Goal: Task Accomplishment & Management: Manage account settings

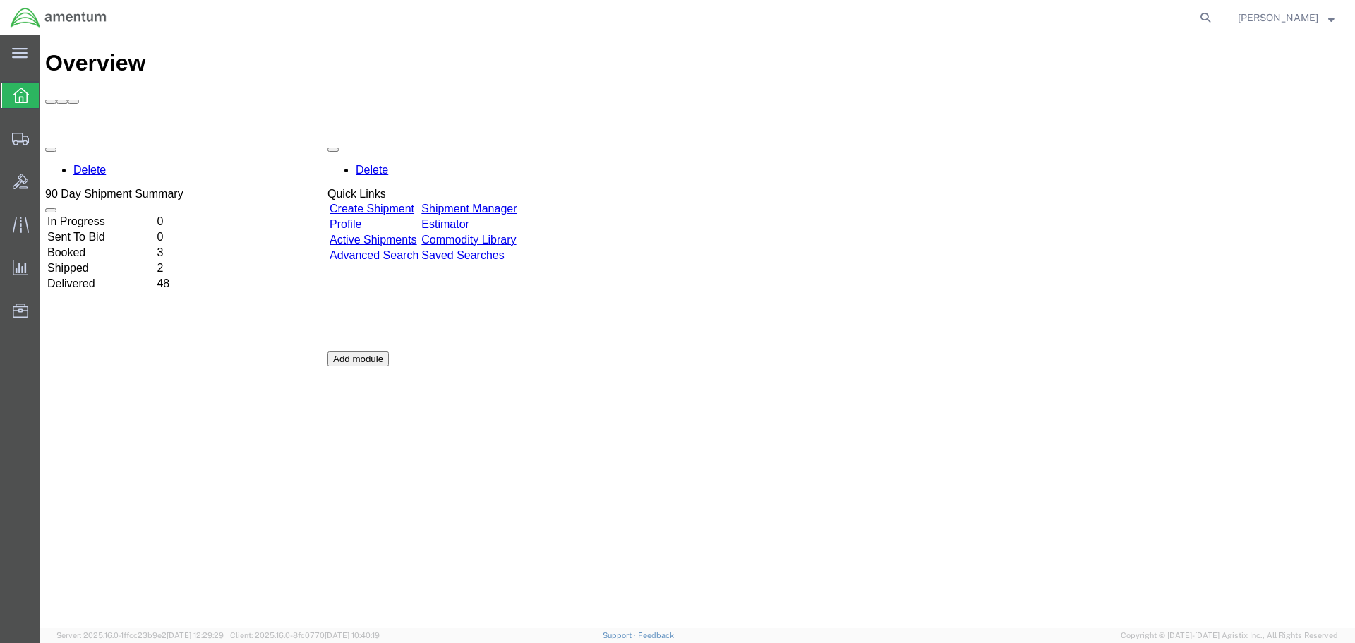
click at [554, 140] on div "Delete 90 Day Shipment Summary In Progress 0 Sent To Bid 0 Booked 3 Shipped 2 D…" at bounding box center [697, 351] width 1304 height 423
drag, startPoint x: 694, startPoint y: 226, endPoint x: 665, endPoint y: 230, distance: 28.5
drag, startPoint x: 665, startPoint y: 230, endPoint x: 495, endPoint y: 121, distance: 201.8
click at [495, 202] on link "Shipment Manager" at bounding box center [468, 208] width 95 height 12
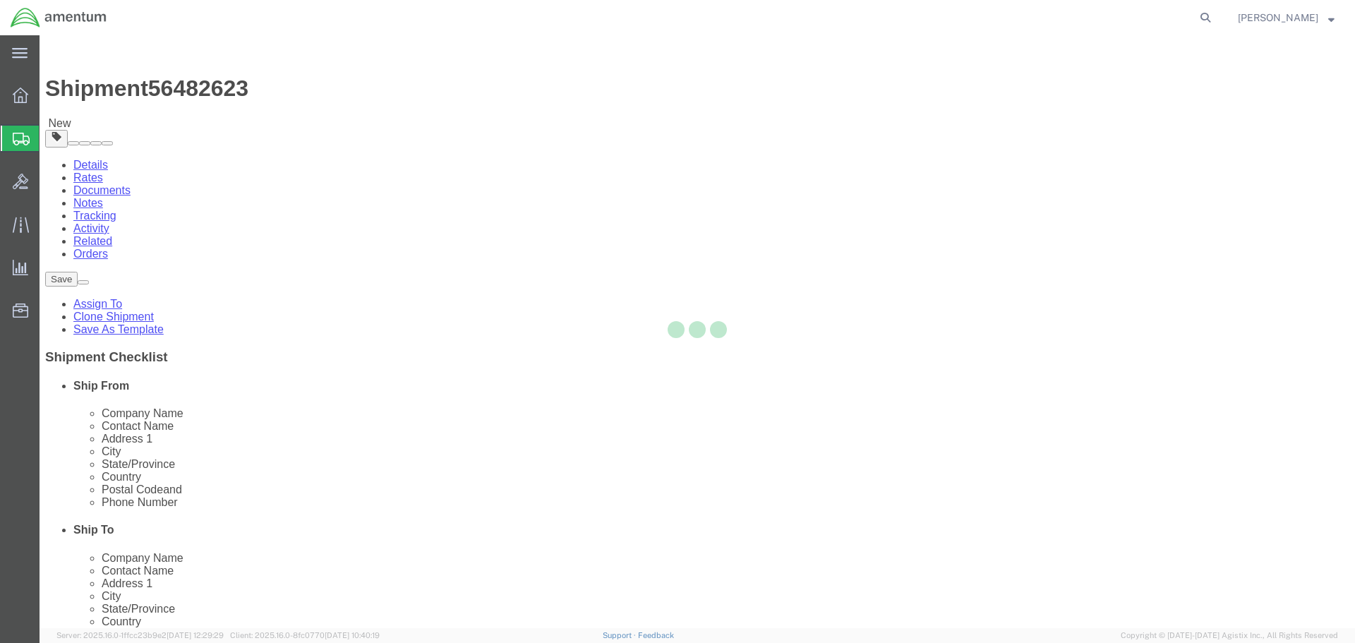
select select "42747"
select select
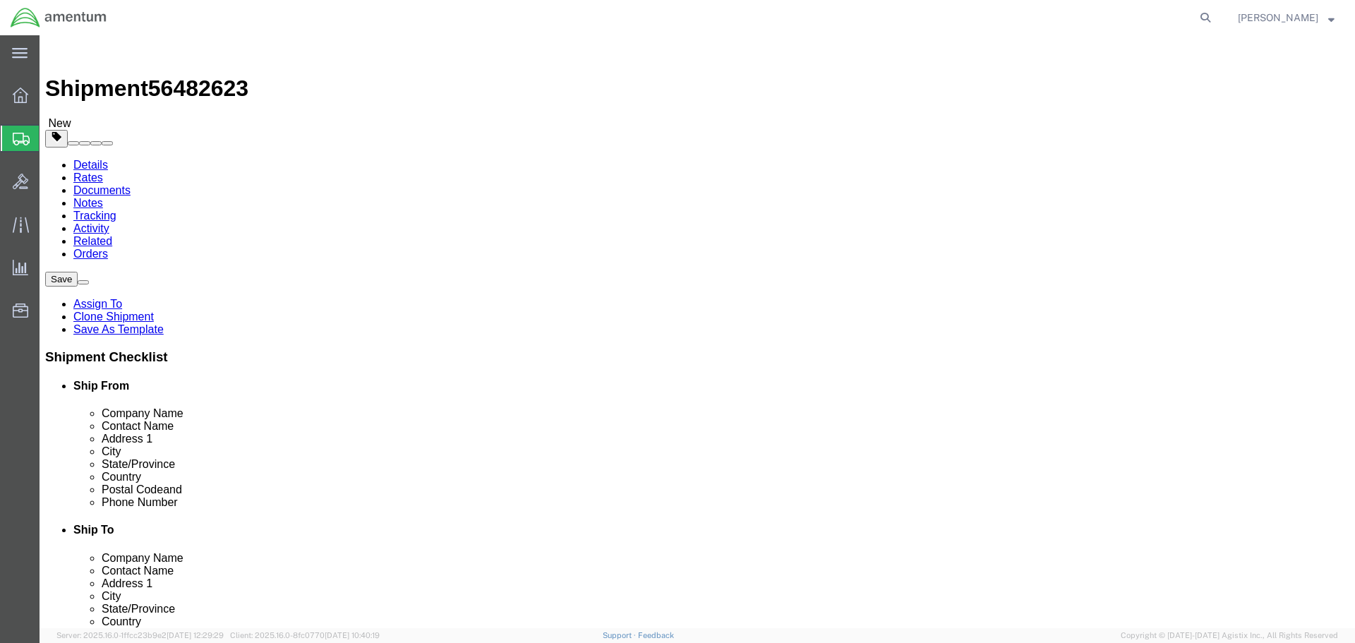
drag, startPoint x: 265, startPoint y: 291, endPoint x: 165, endPoint y: 298, distance: 100.5
click div "Contact Name [PERSON_NAME]"
type input "[PERSON_NAME]"
click icon
click select "Select BCK Boxes Bale(s) Basket(s) Bolt(s) Bottle(s) Buckets Bulk Bundle(s) Can…"
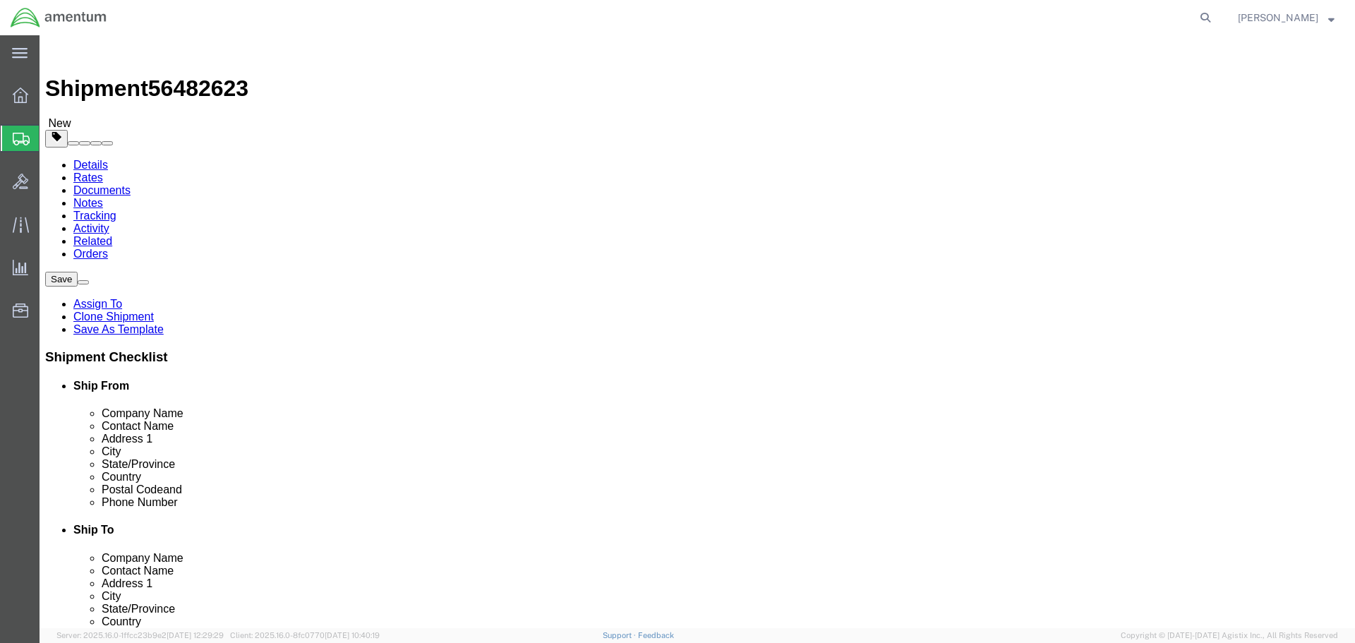
select select "CASE"
click select "Select BCK Boxes Bale(s) Basket(s) Bolt(s) Bottle(s) Buckets Bulk Bundle(s) Can…"
click input "20.00"
click div "Package Content # 1 1 x Case(s) Package Type Select BCK Boxes Bale(s) Basket(s)…"
click link "Add Content"
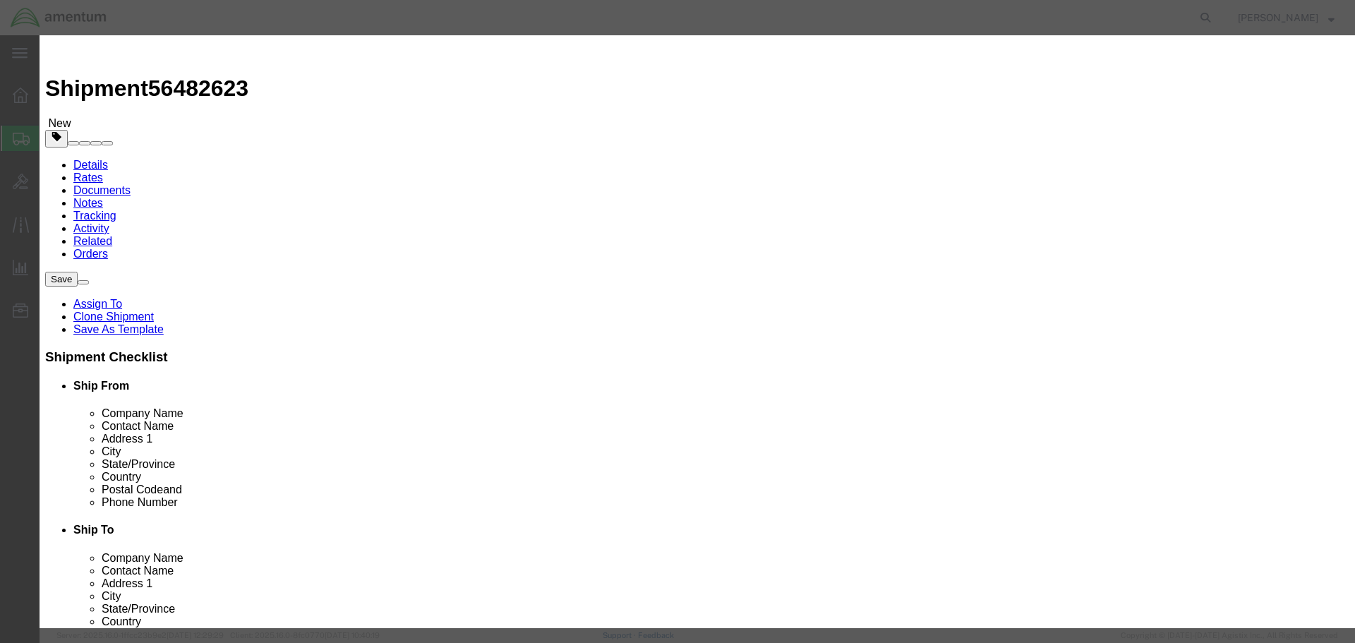
click input "text"
type input "toolage"
click input "0"
type input "13"
click input "text"
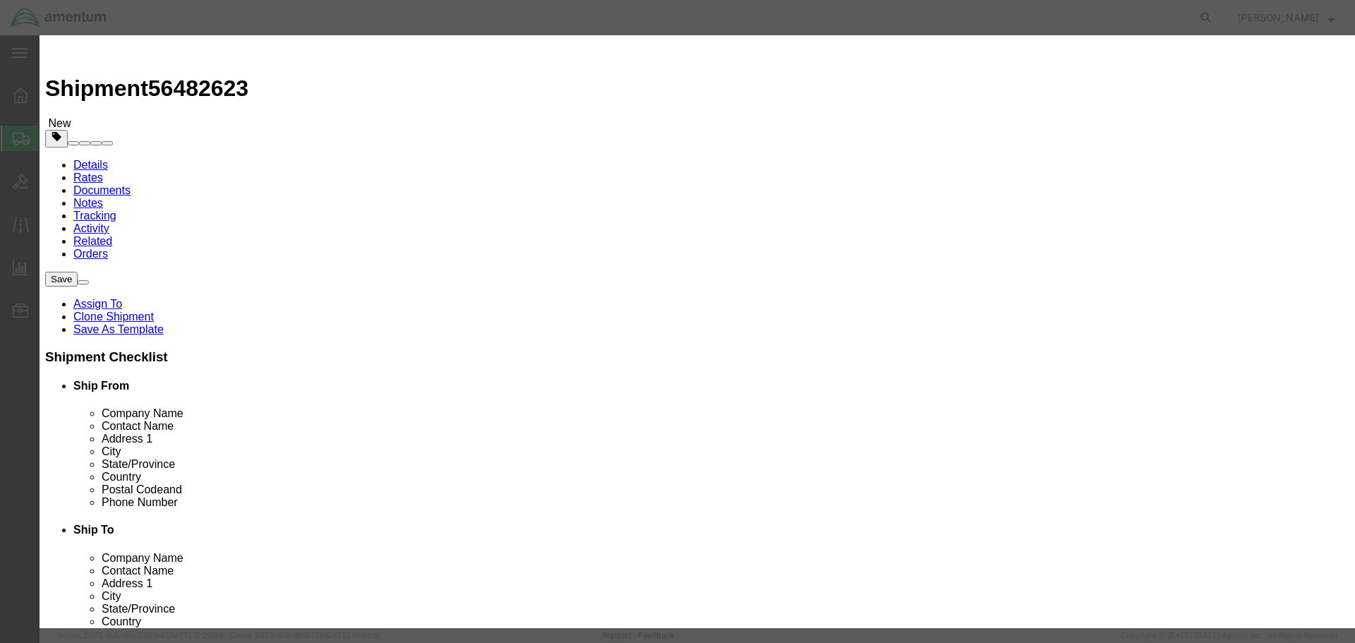
type input "10000"
click button "Save & Close"
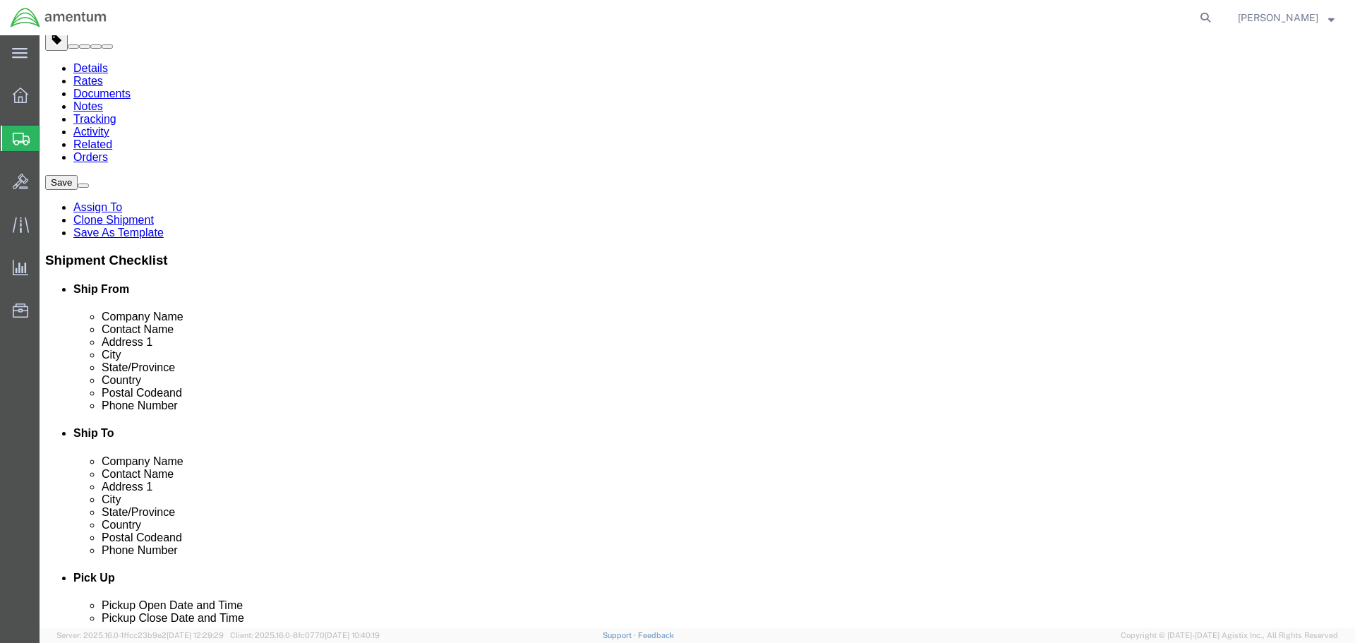
scroll to position [115, 0]
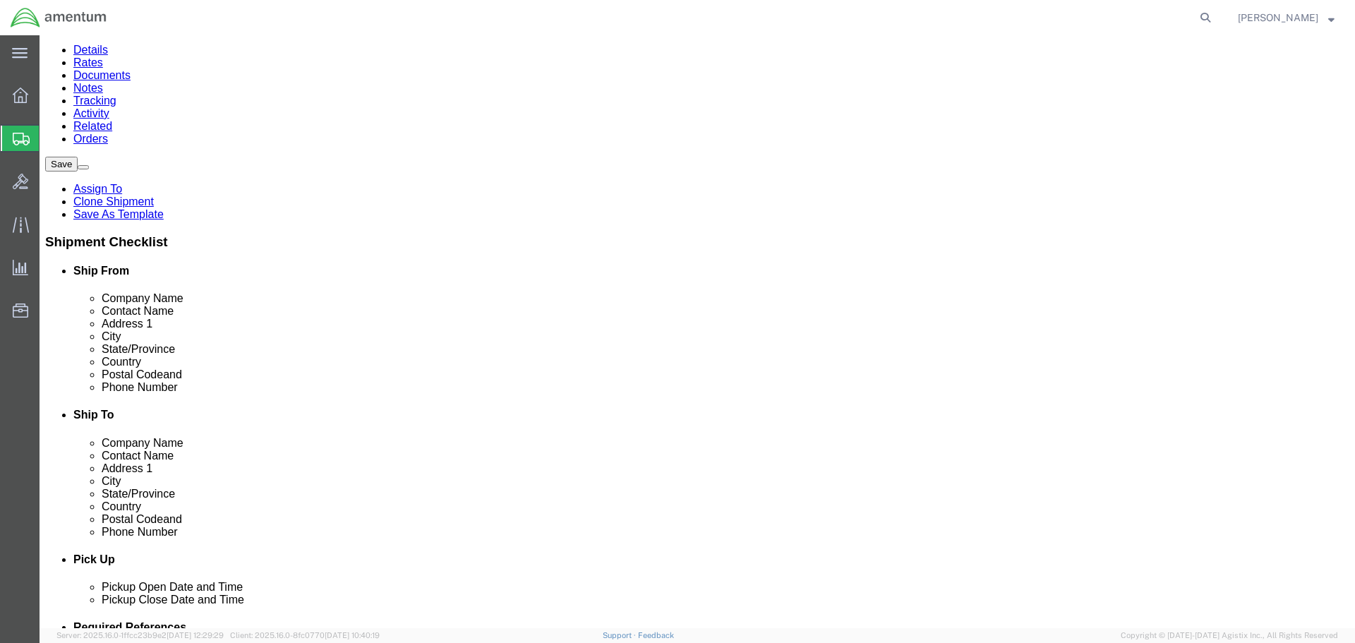
click button "Continue"
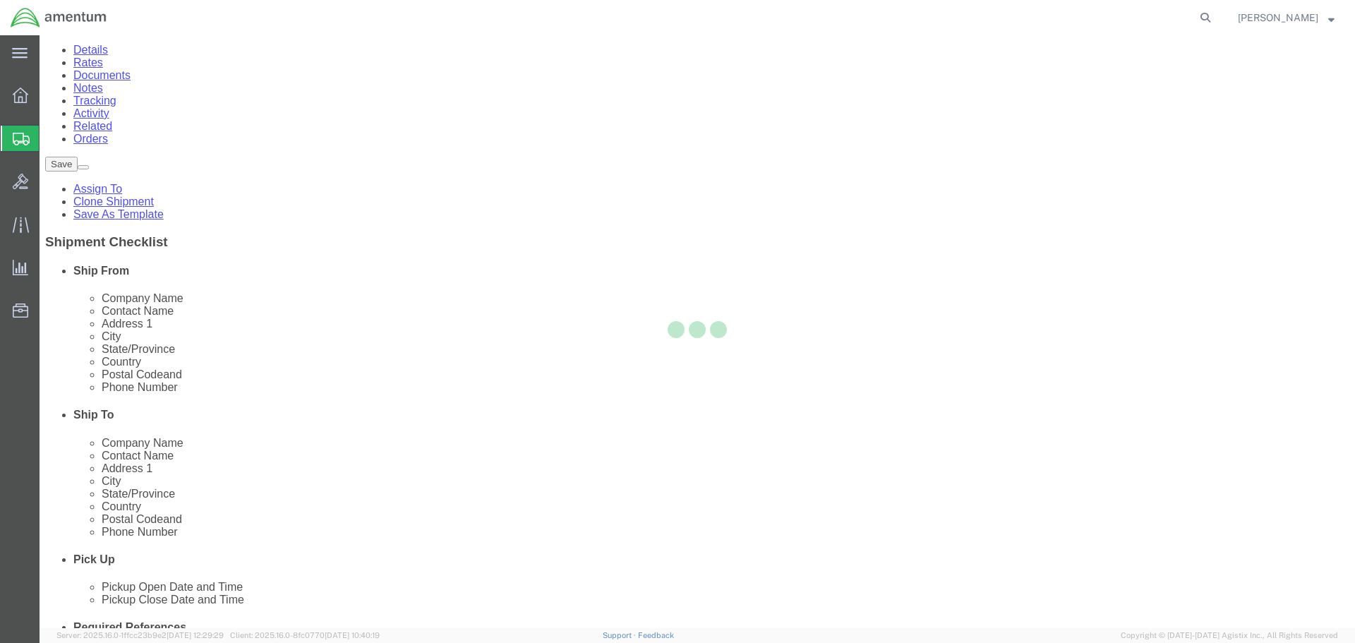
select select
select select "DEPARTMENT"
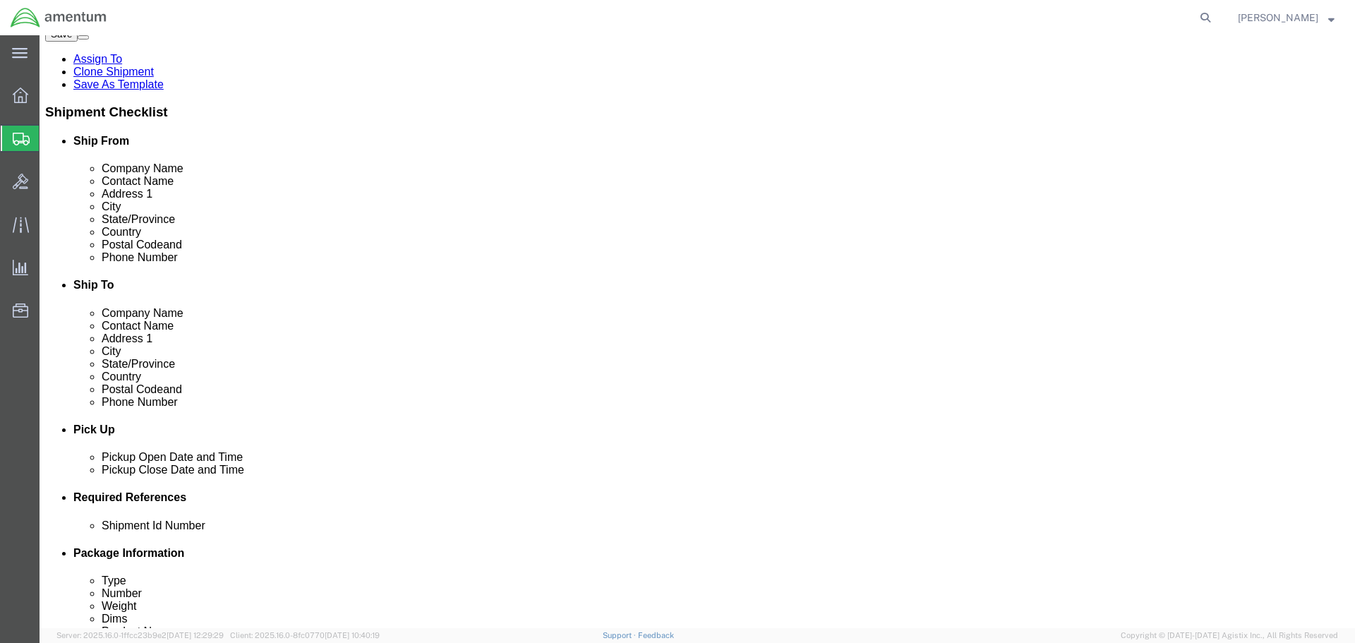
scroll to position [0, 0]
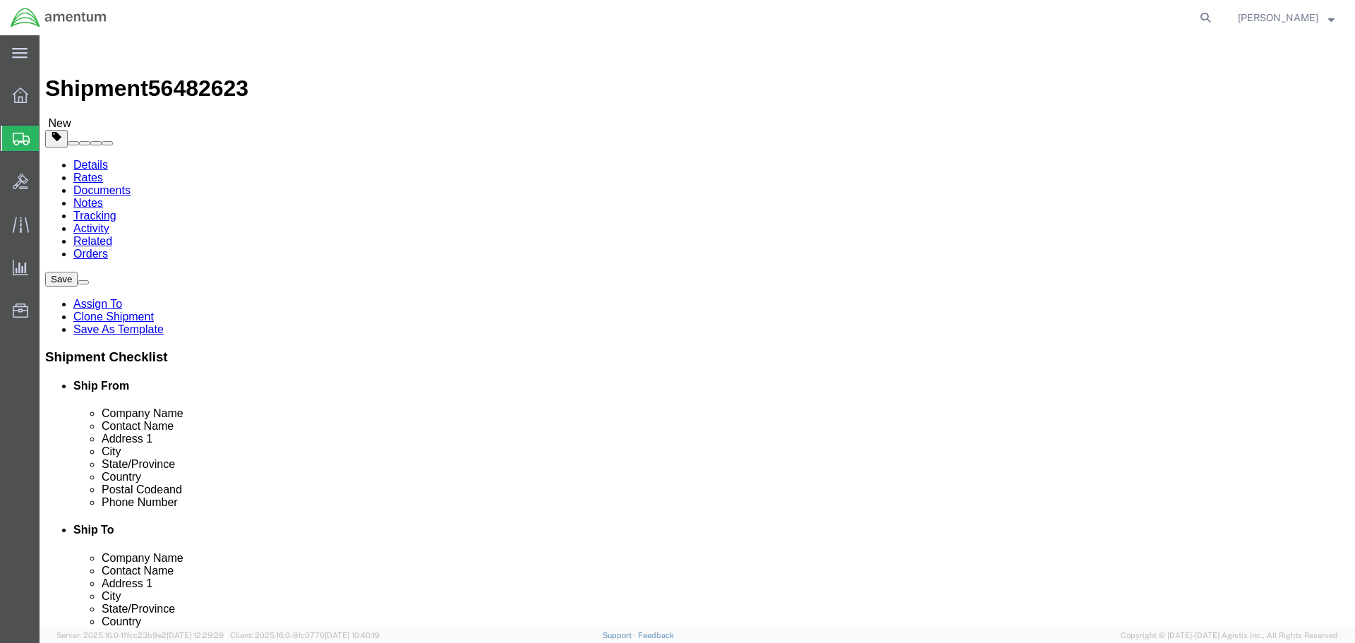
click button "Rate Shipment"
drag, startPoint x: 190, startPoint y: 17, endPoint x: 117, endPoint y: 16, distance: 73.4
click h1 "Shipment 56482623"
copy span "56482623"
click link "Shipment Information"
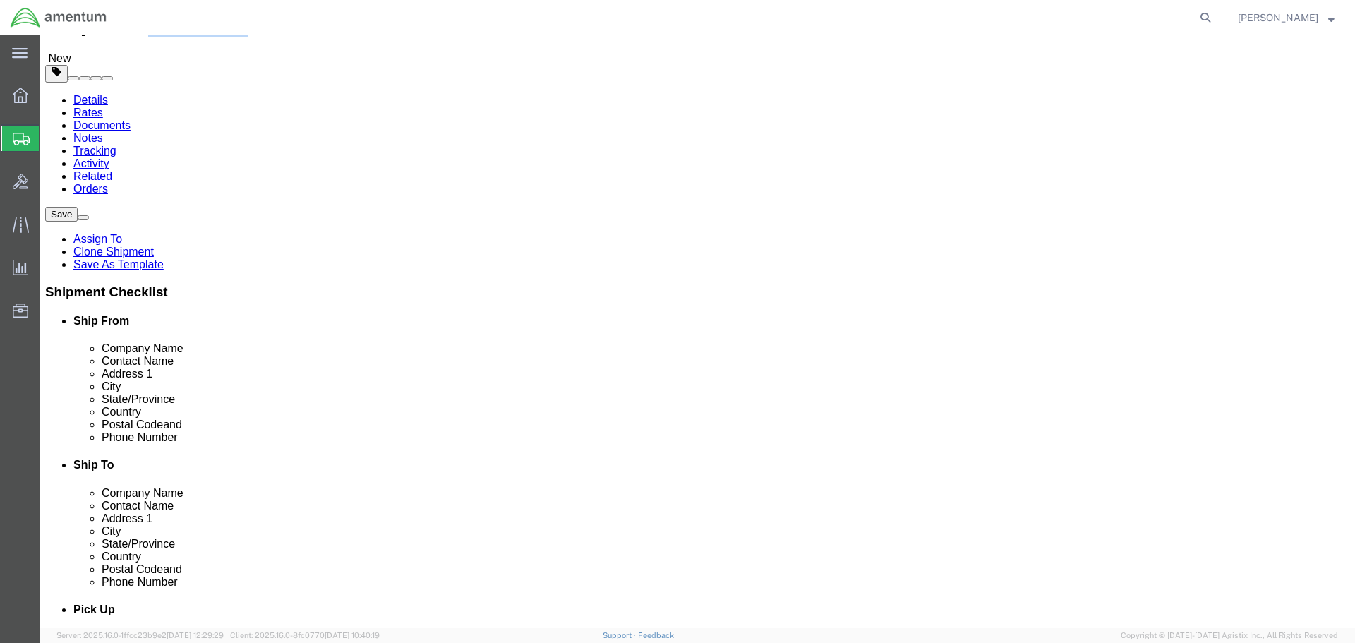
scroll to position [141, 0]
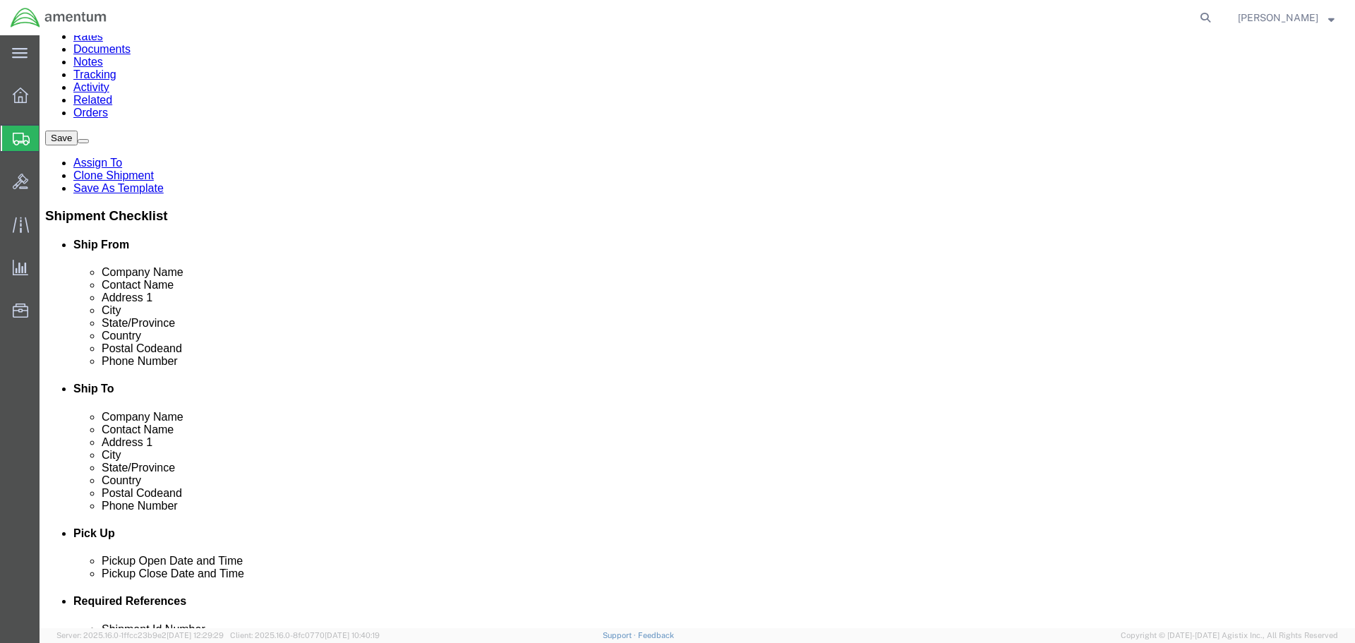
click input "Ship To Location / Phone Number : This field is required."
type input "[PHONE_NUMBER]"
click input "Ship To Location / Contact Name : This field is required."
drag, startPoint x: 828, startPoint y: 174, endPoint x: 696, endPoint y: 188, distance: 132.8
click div "TIME CALIBRATIONS"
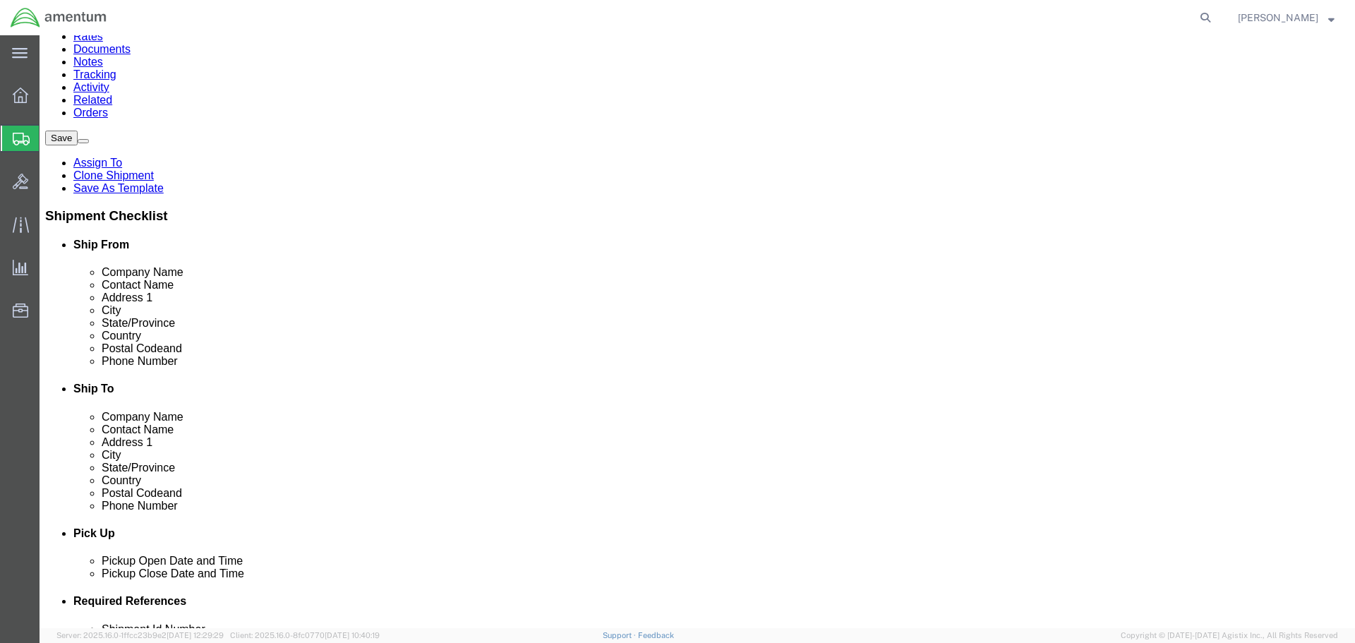
click input "Ship To Location / Contact Name : This field is required."
paste input "TIME CALIBRATIONS"
type input "TIME CALIBRATIONS"
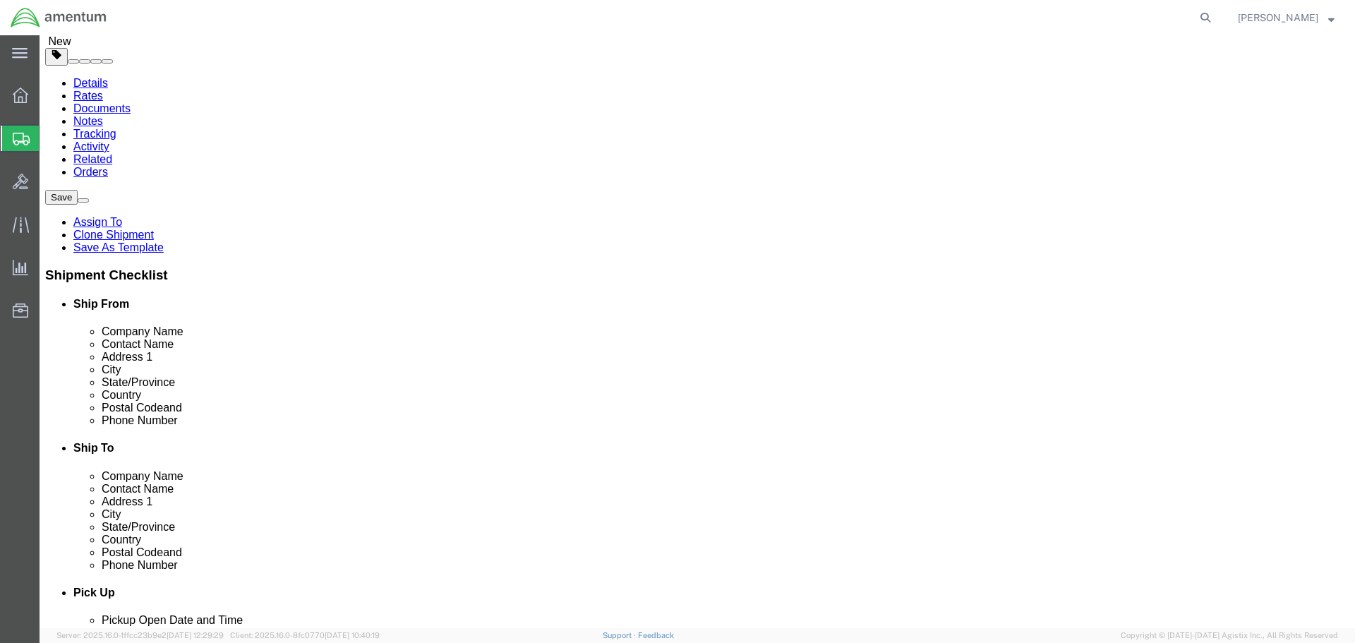
drag, startPoint x: 186, startPoint y: 17, endPoint x: 122, endPoint y: 18, distance: 64.2
click div "Shipment 56482623 New"
copy span "56482623"
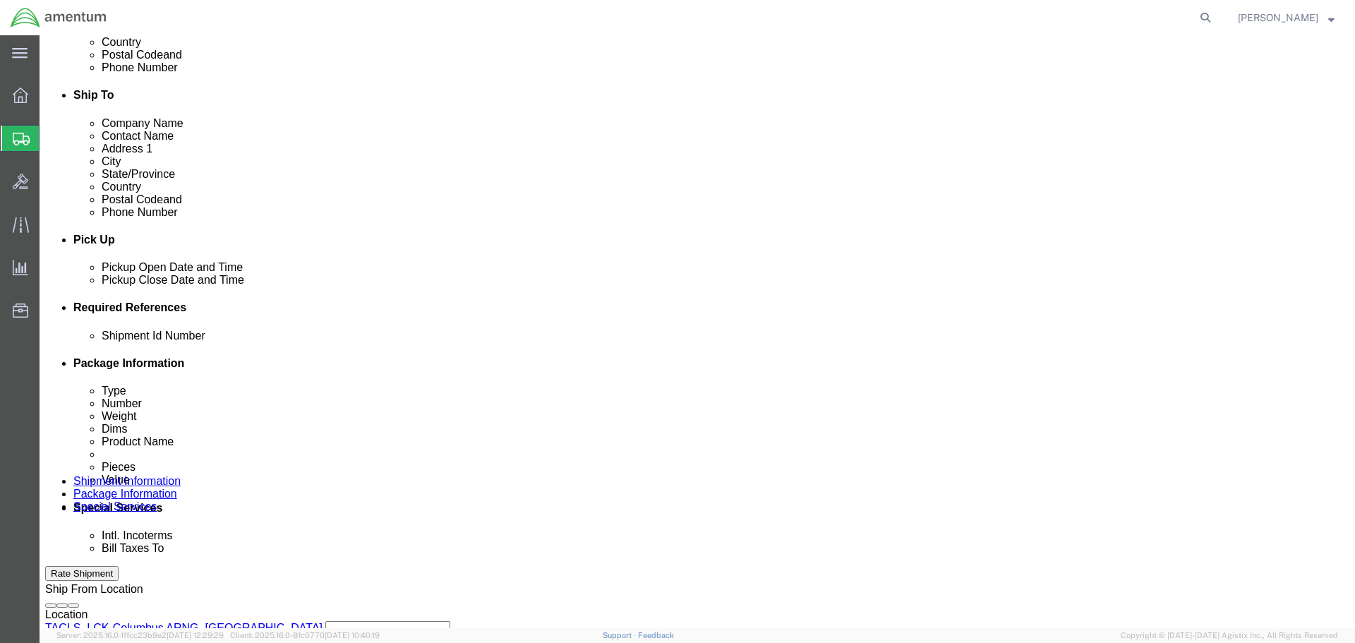
scroll to position [0, 0]
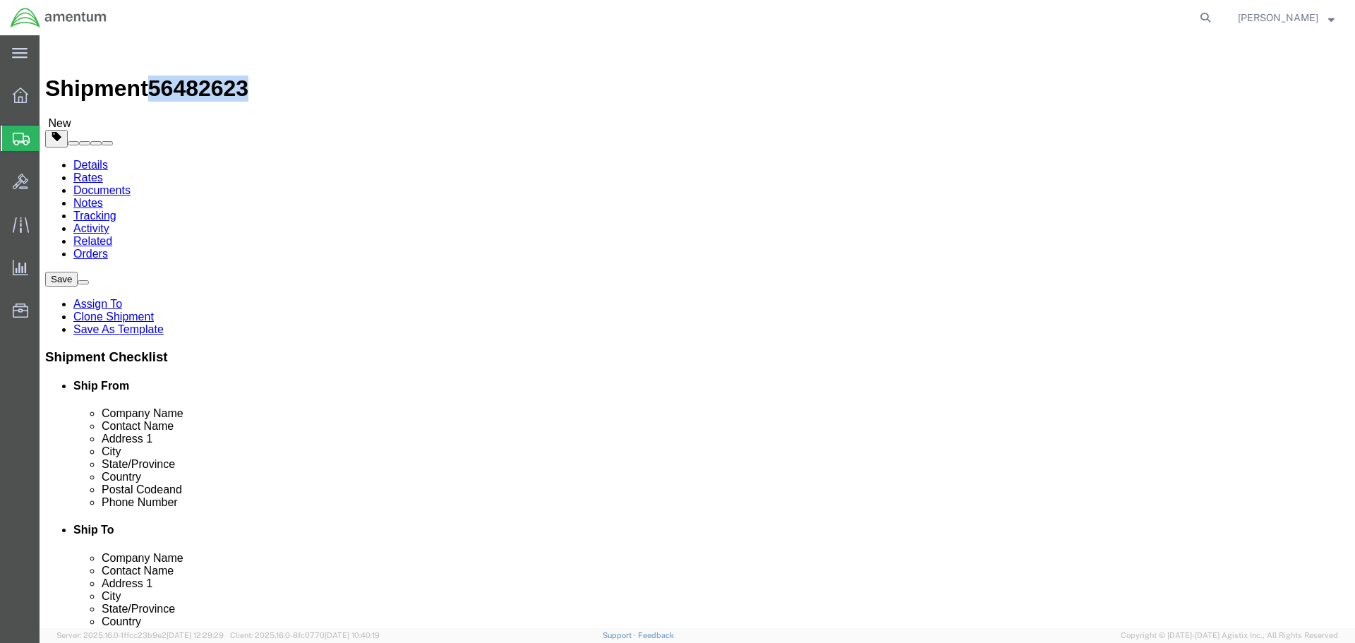
click link "Details"
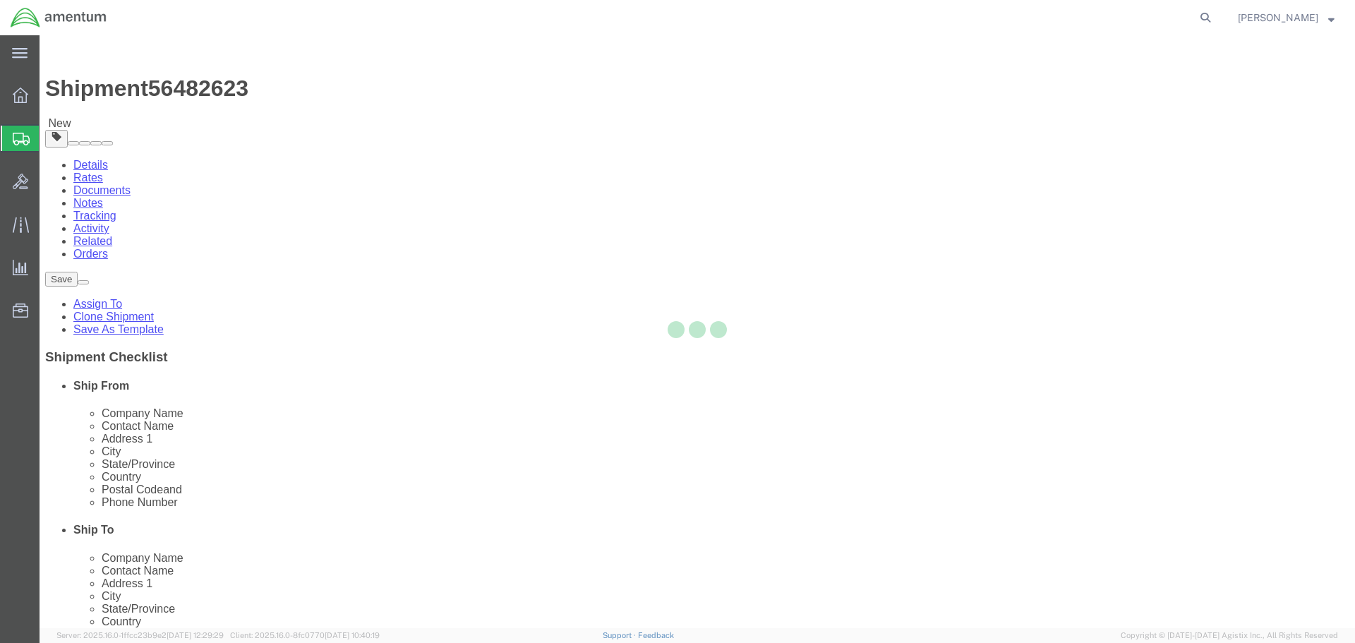
select select "42747"
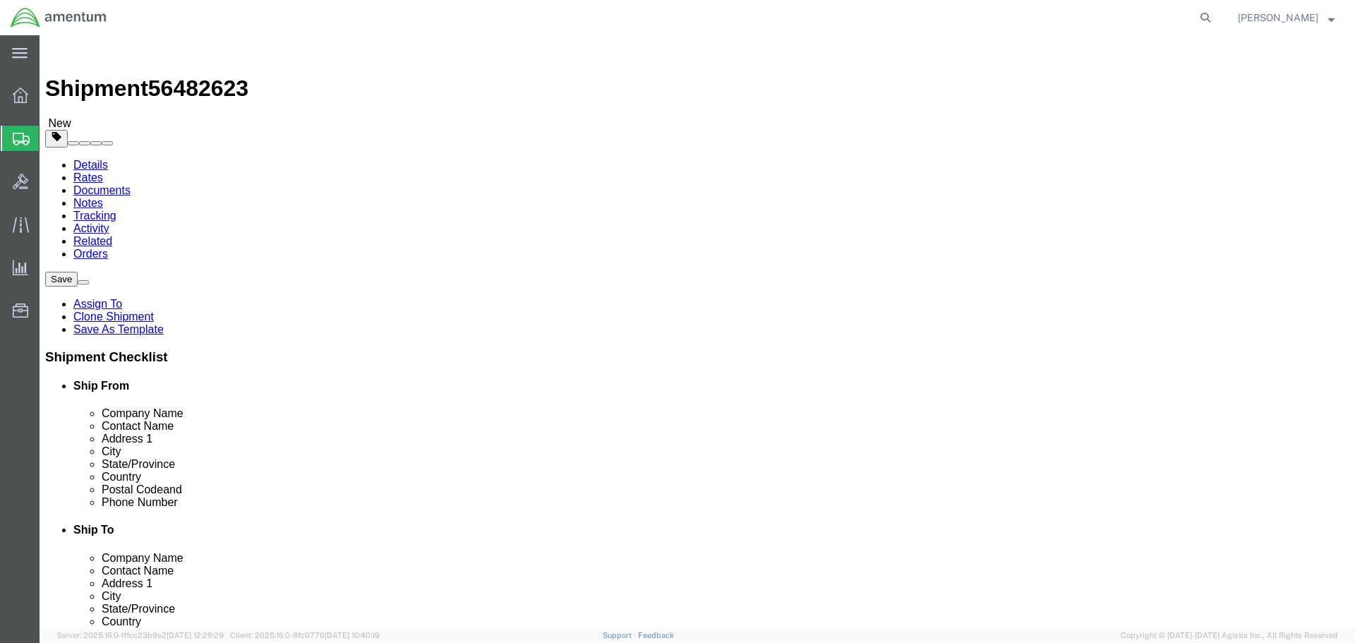
click button "Rate Shipment"
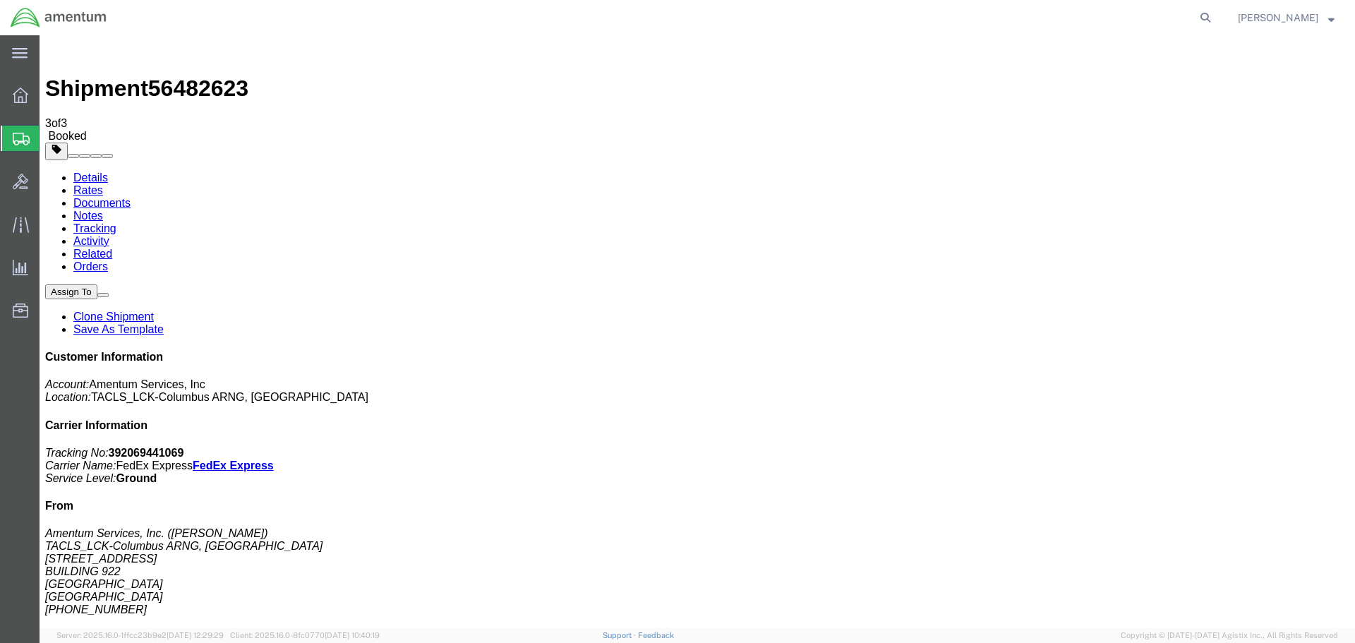
click at [99, 171] on link "Details" at bounding box center [90, 177] width 35 height 12
click link "Schedule pickup request"
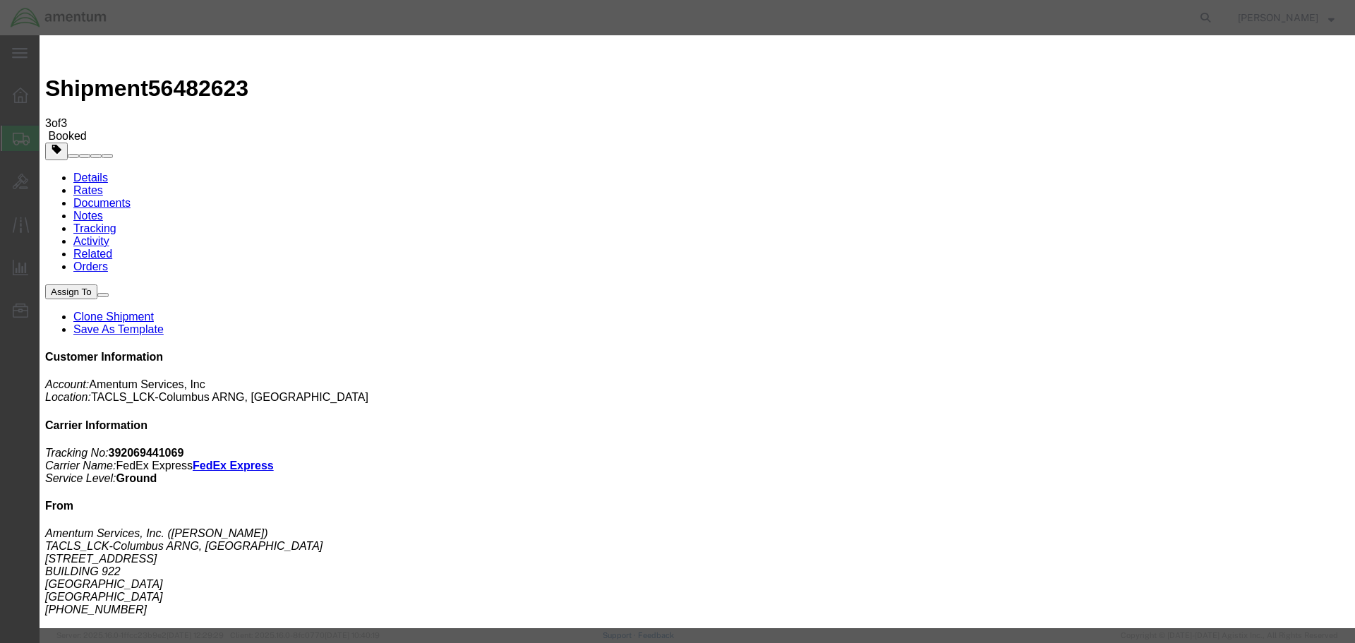
click button "Close"
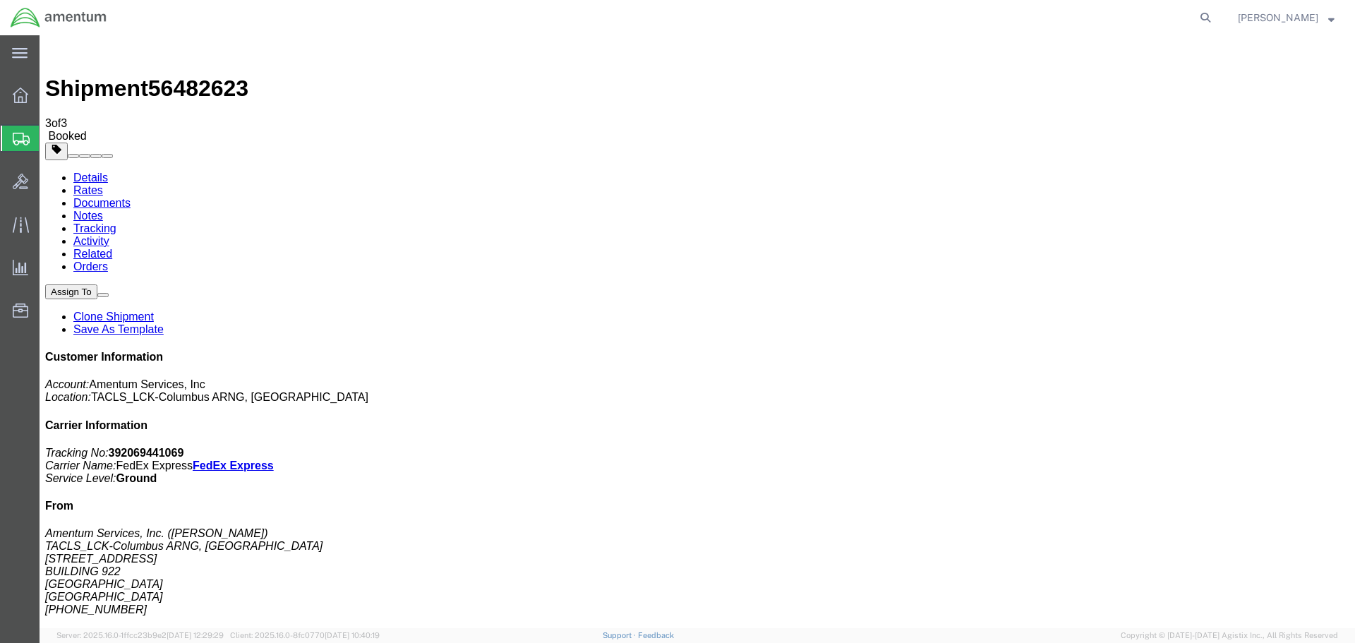
click span "button"
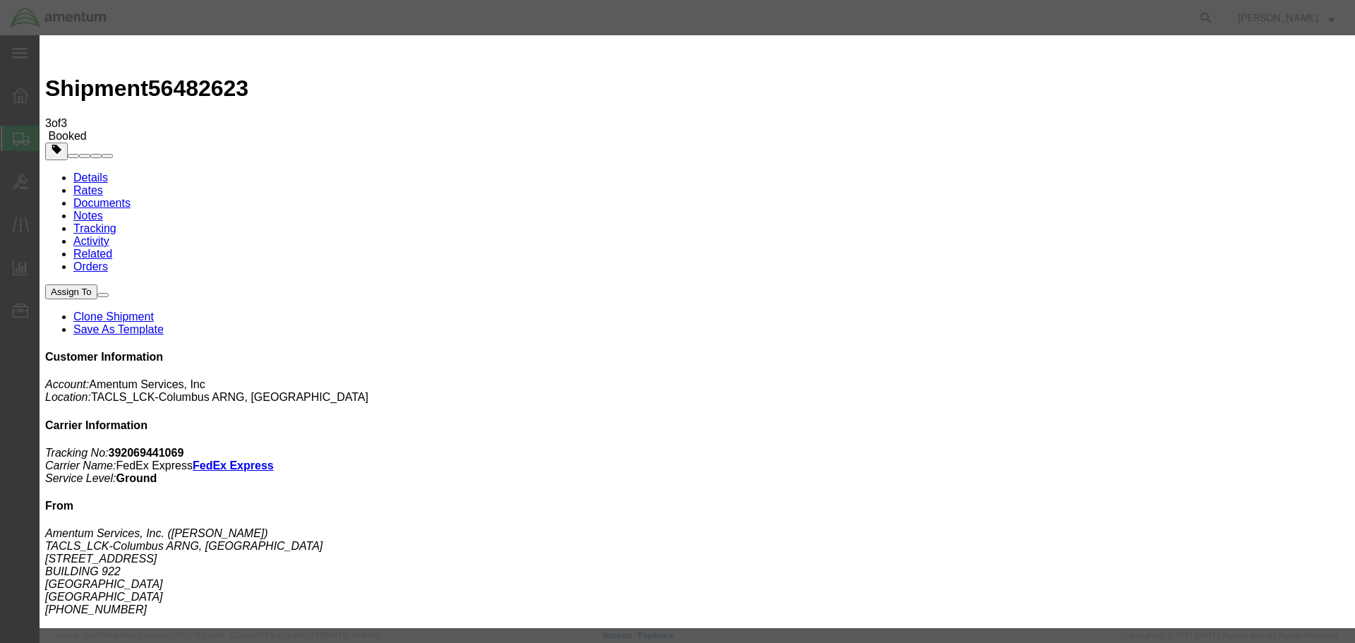
click div "[DATE] 10:00 AM"
click input "06:00 AM"
type input "06:00 PM"
click button "Apply"
click button "Save"
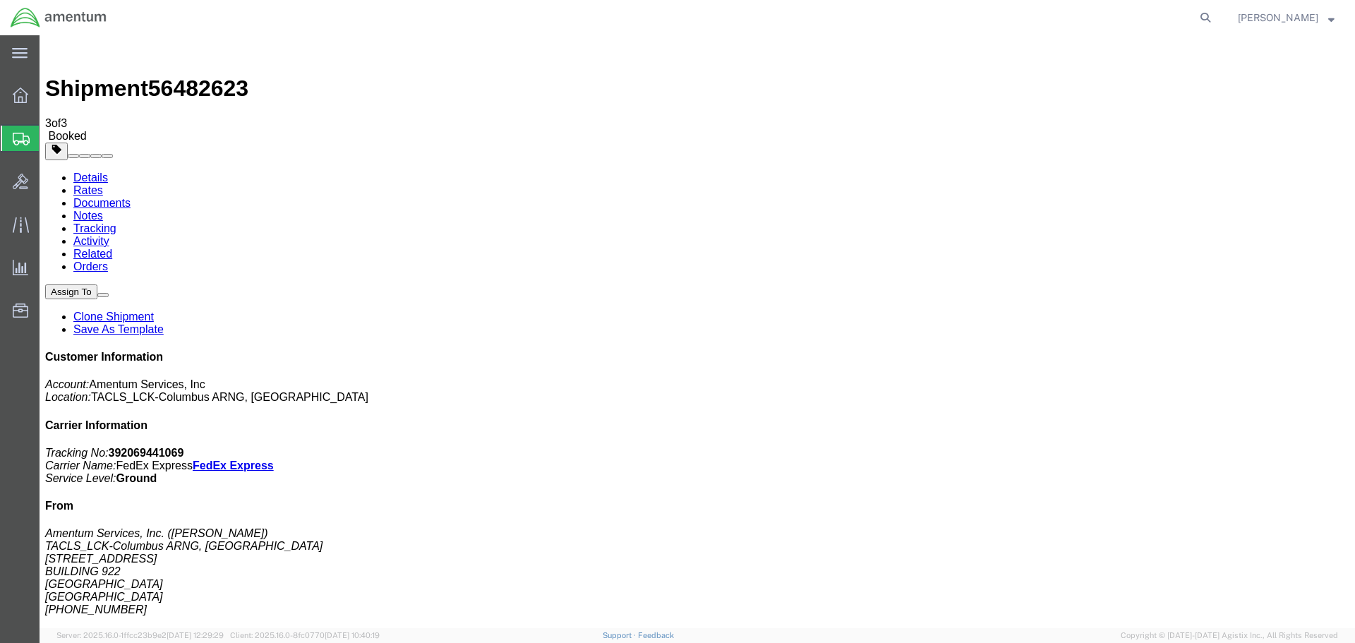
click button "Close"
click link "Schedule pickup request"
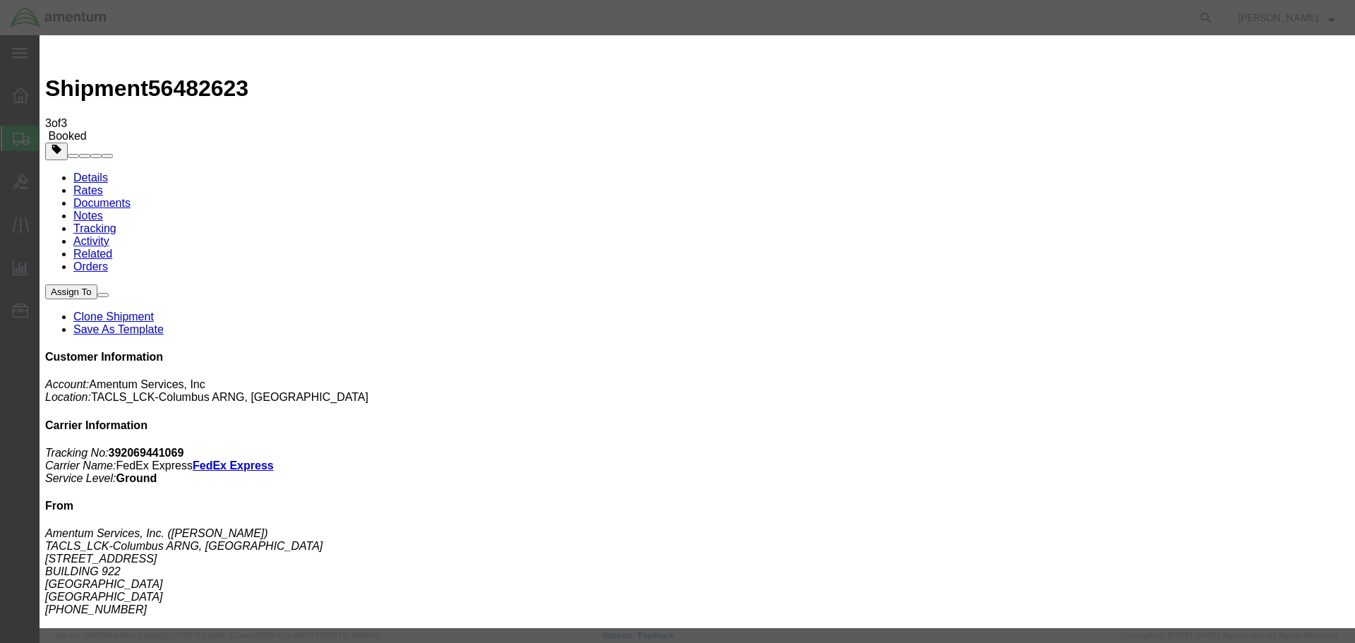
click button "Close"
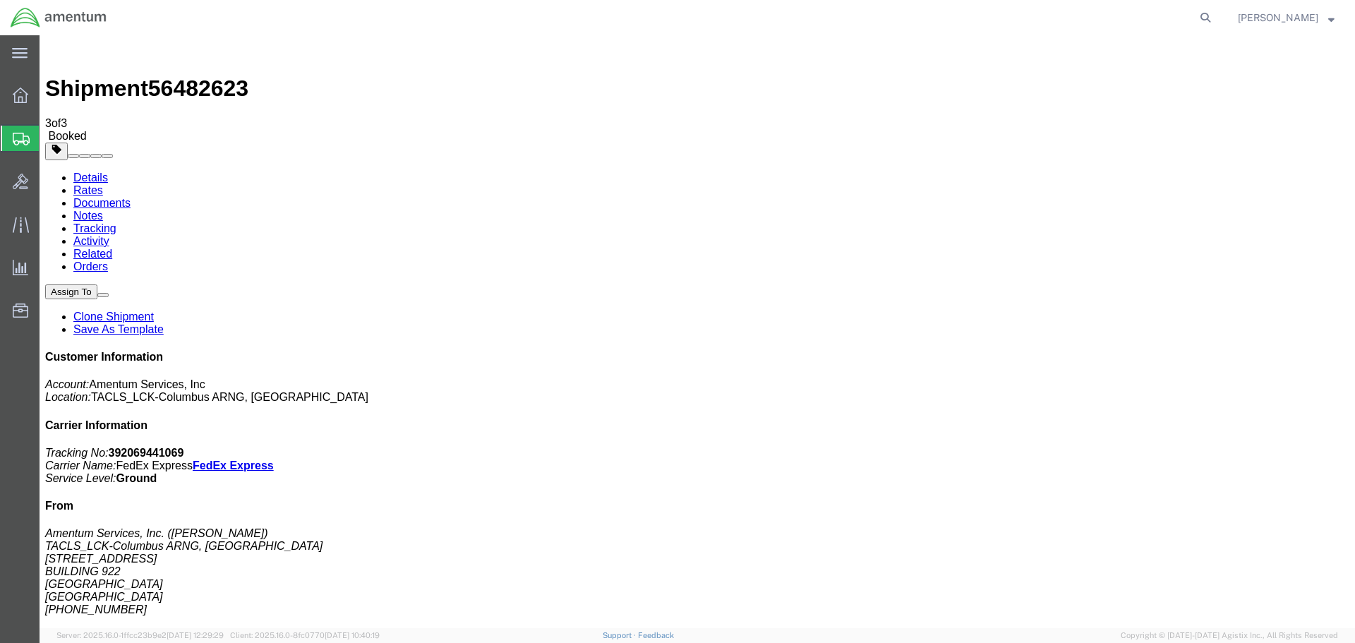
click span "button"
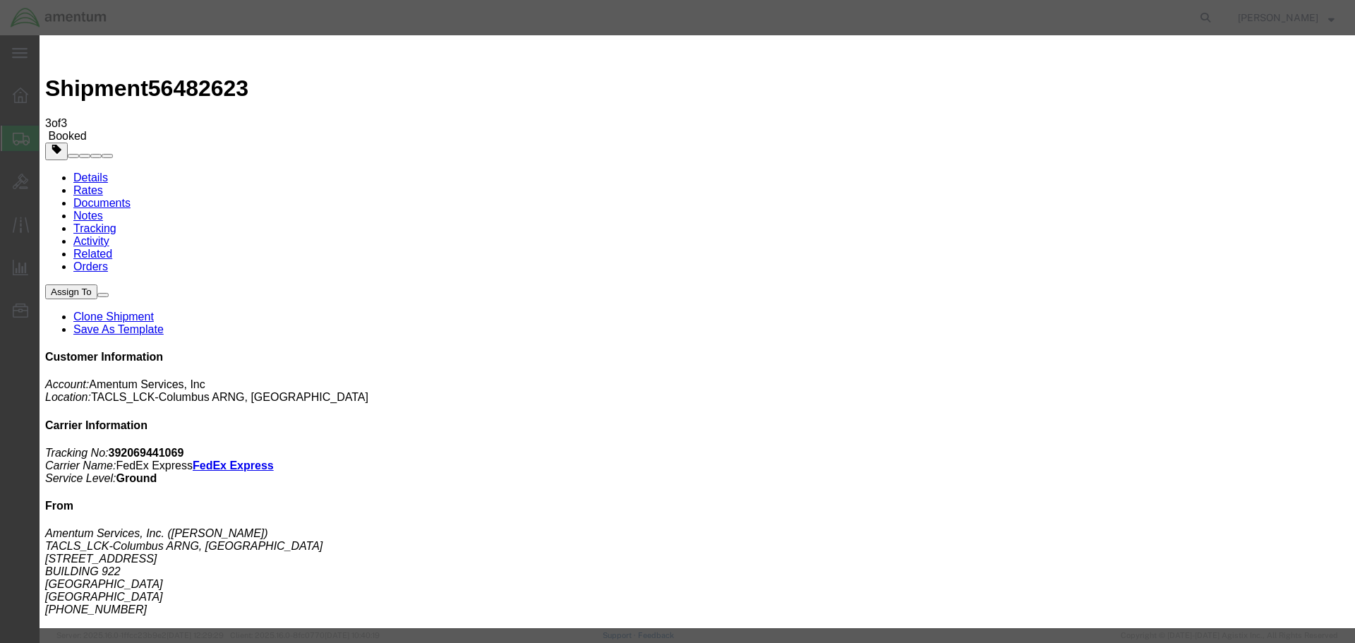
click icon
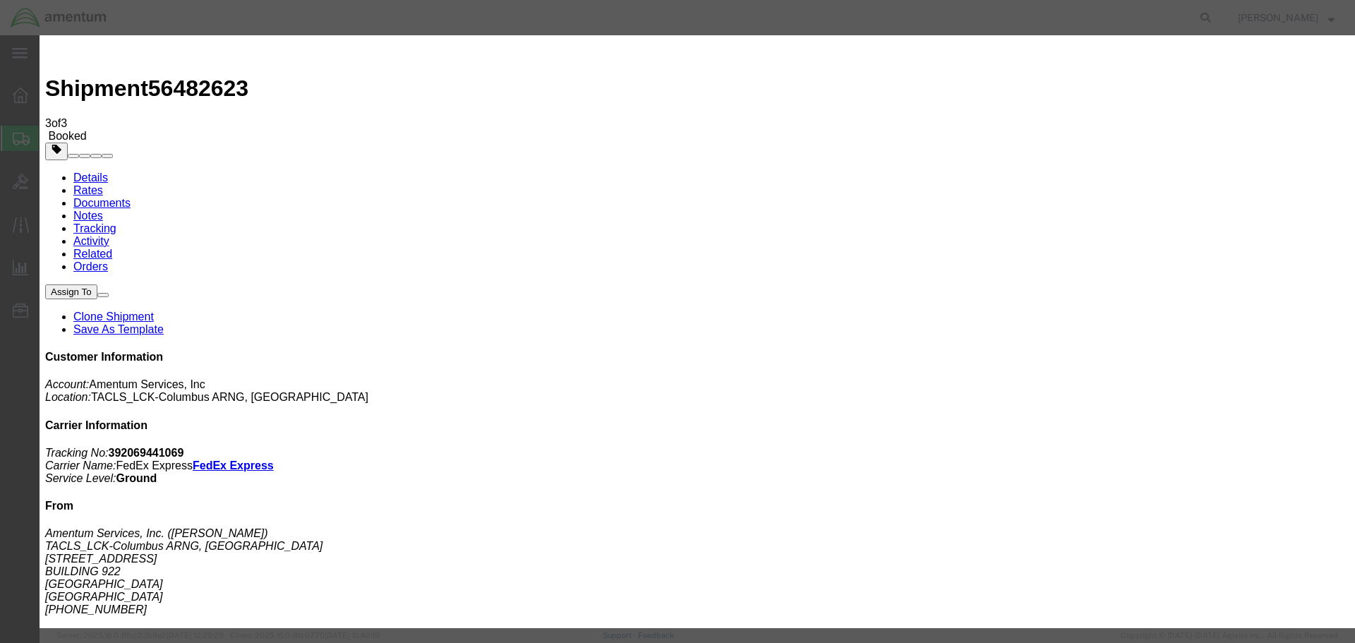
click div
click button "Apply"
click icon
click div
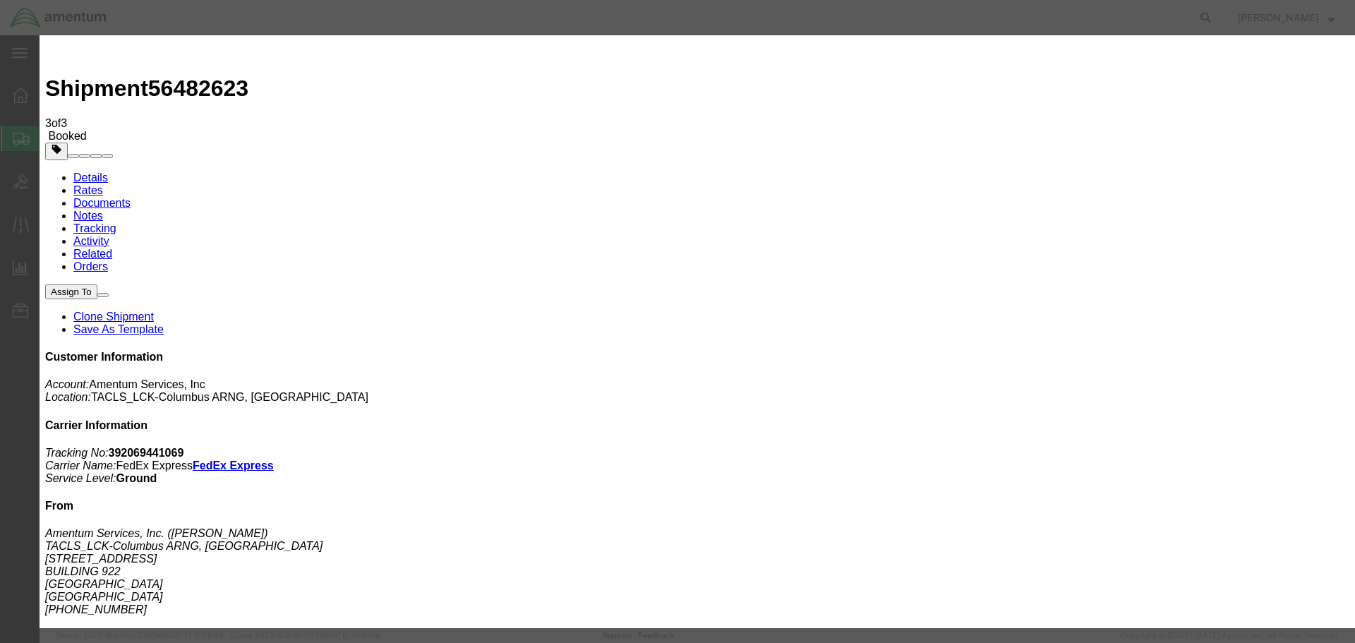
click div
click button "Apply"
click button "Save"
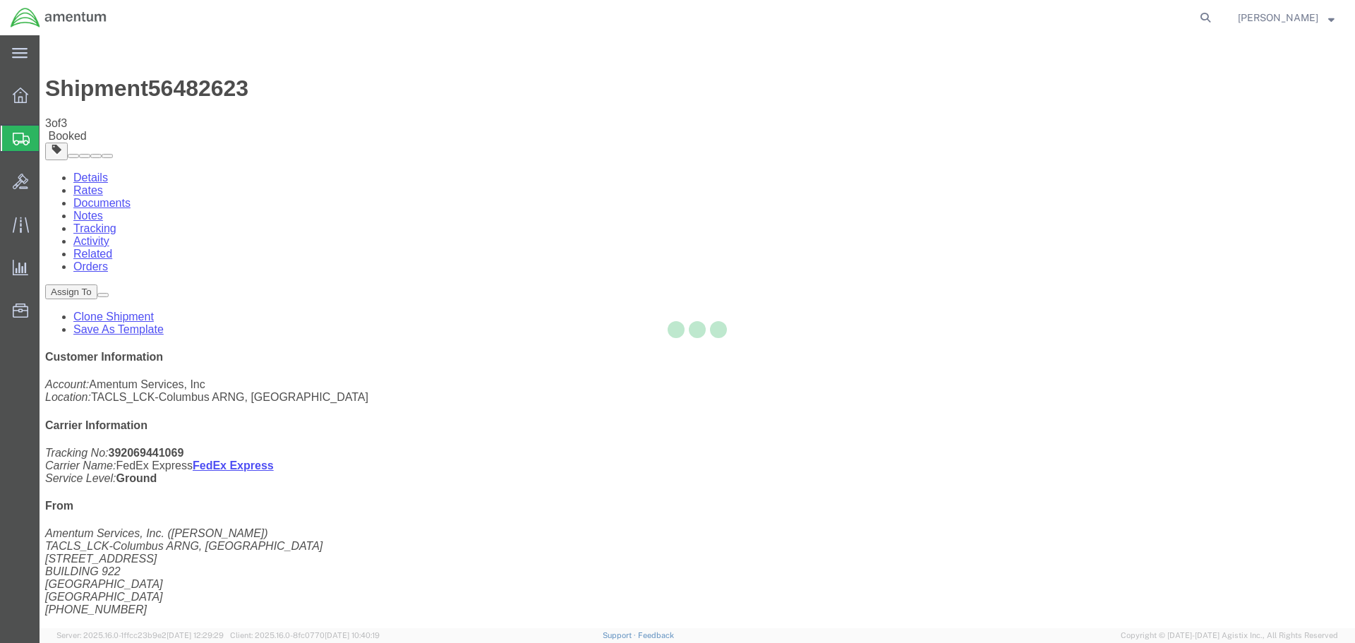
click at [889, 167] on div at bounding box center [697, 331] width 1315 height 593
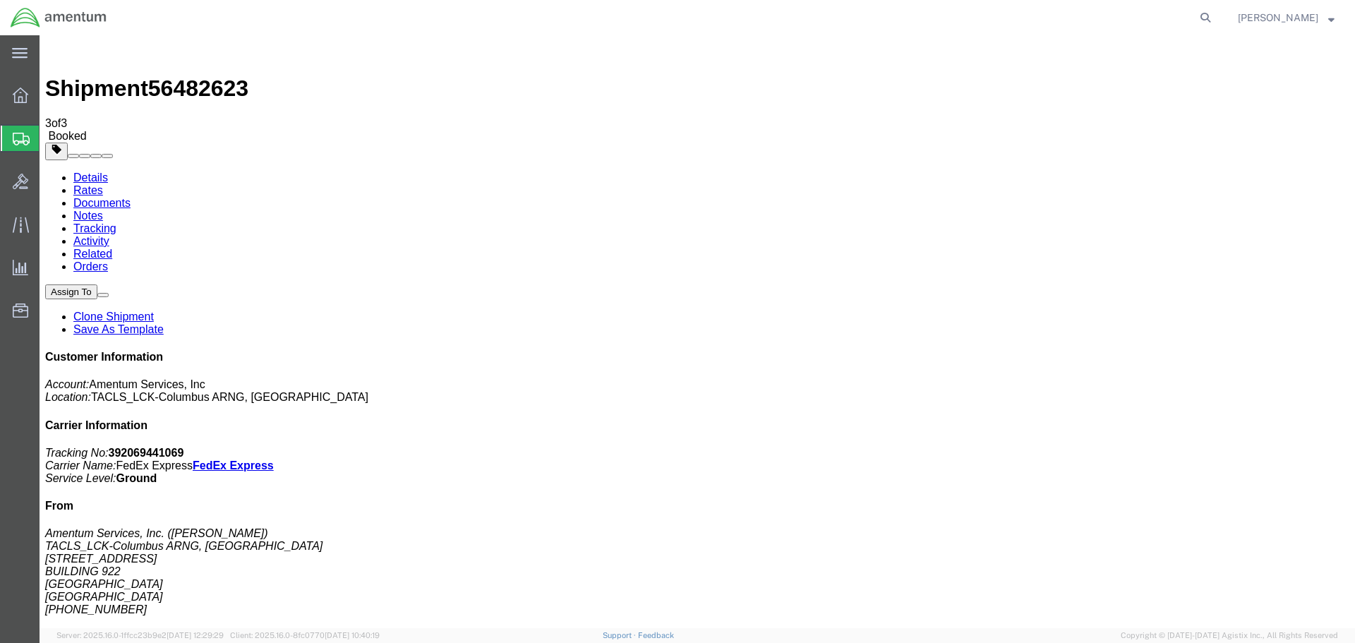
click button "Close"
click link "Schedule pickup request"
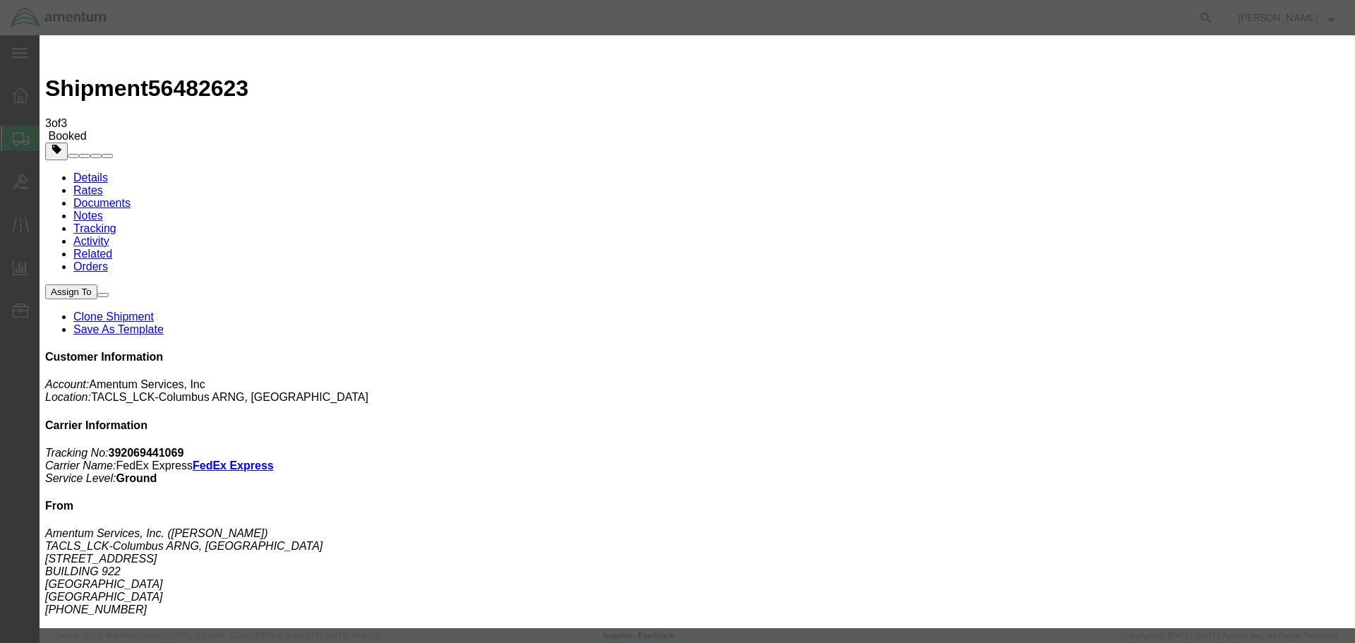
click button "Close"
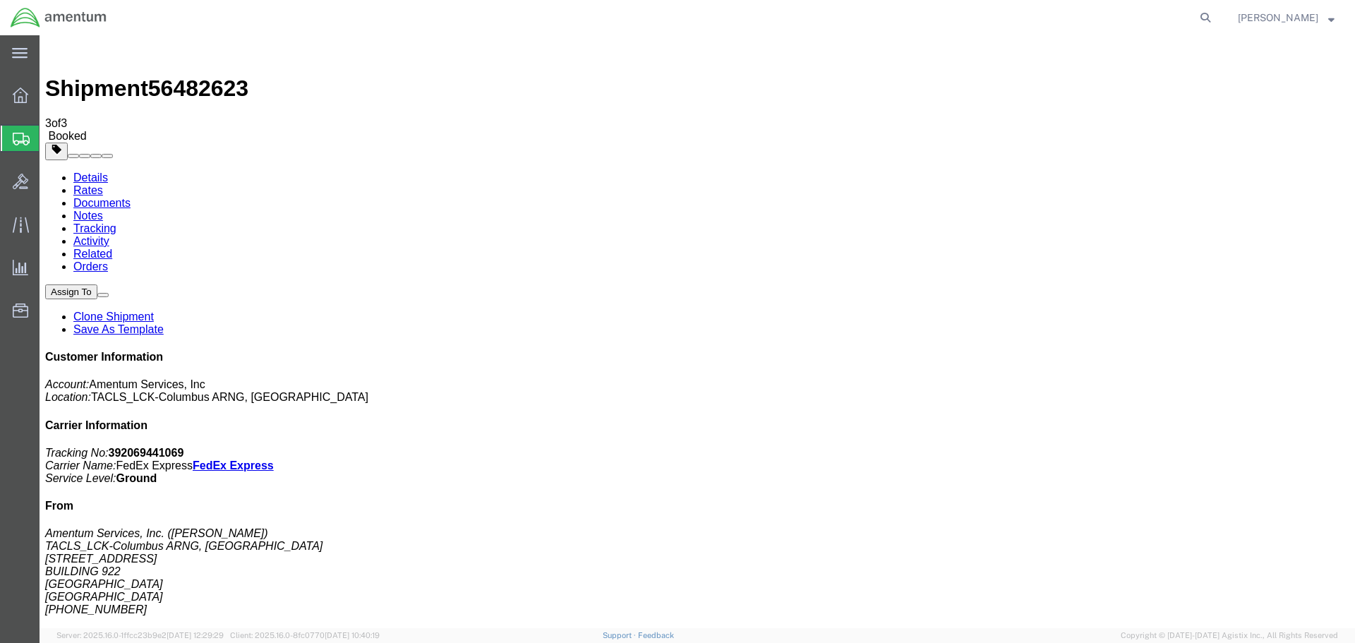
click span "button"
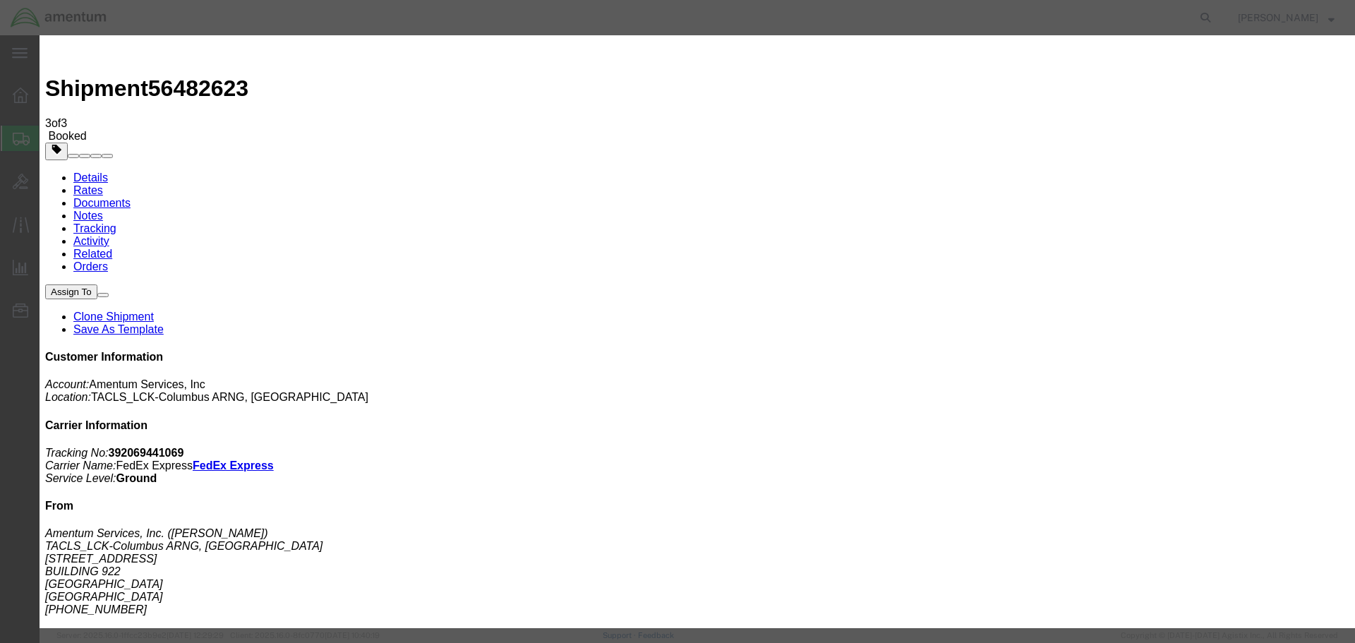
click div "[DATE] 2:00 PM"
type input "6:00 PM"
click button "Apply"
click button "Save"
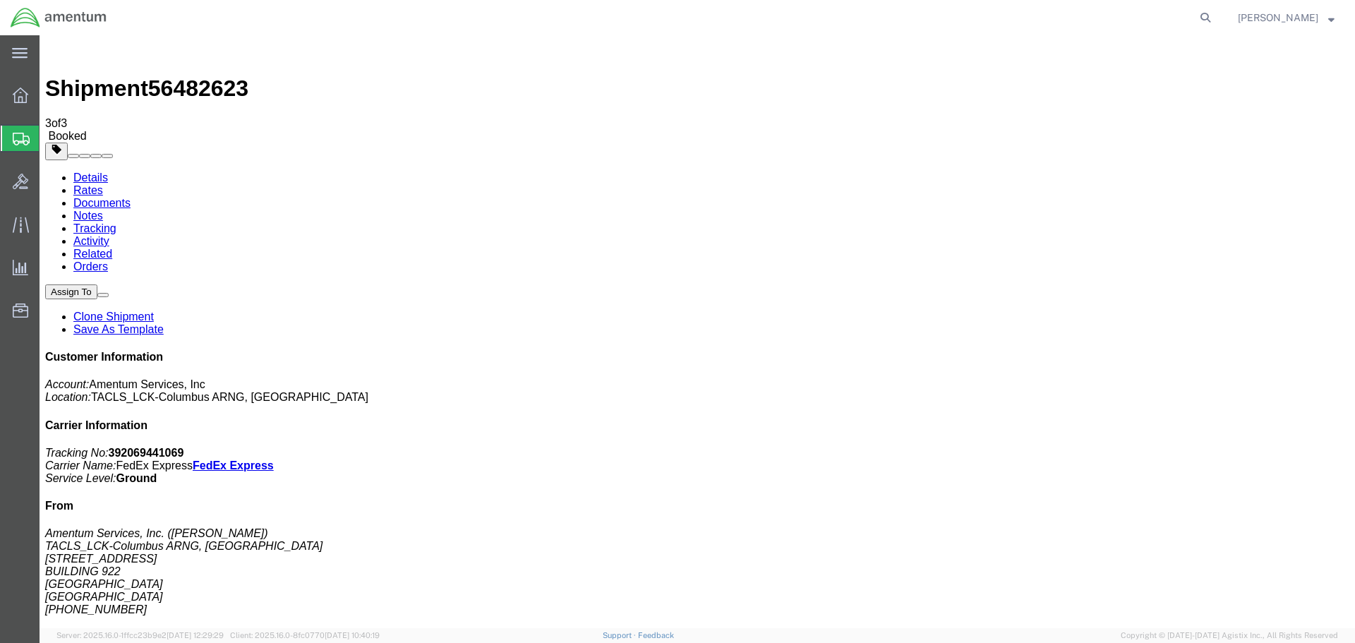
click button "Close"
click link "Schedule pickup request"
click h4 "Routing & Vehicle Information"
